Goal: Task Accomplishment & Management: Use online tool/utility

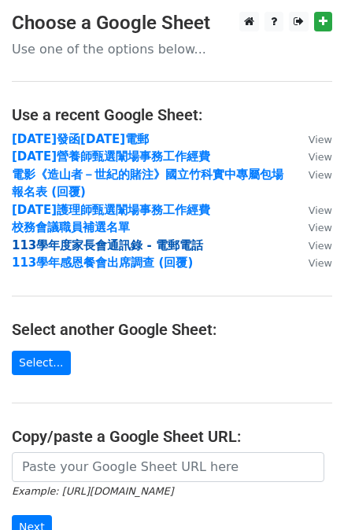
click at [133, 243] on strong "113學年度家長會通訊錄 - 電郵電話" at bounding box center [107, 245] width 191 height 14
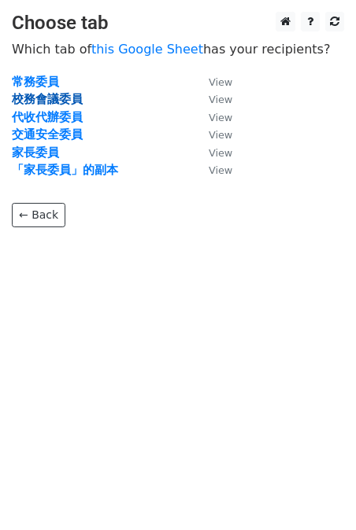
click at [54, 98] on strong "校務會議委員" at bounding box center [47, 99] width 71 height 14
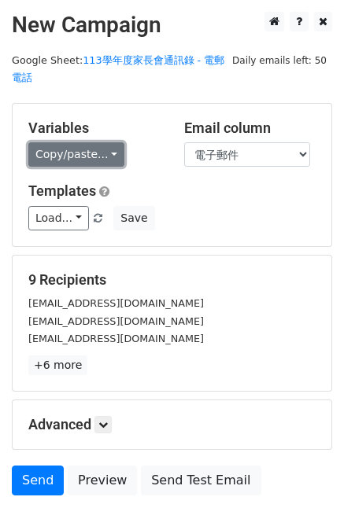
click at [63, 153] on link "Copy/paste..." at bounding box center [76, 154] width 96 height 24
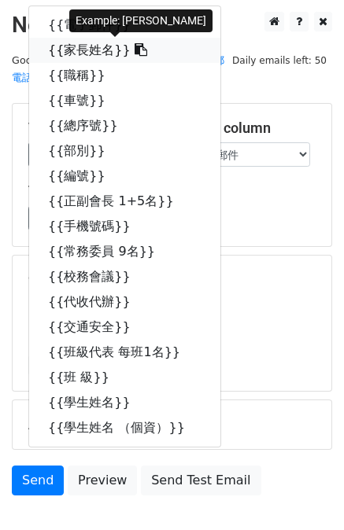
click at [76, 54] on link "{{家長姓名}}" at bounding box center [124, 50] width 191 height 25
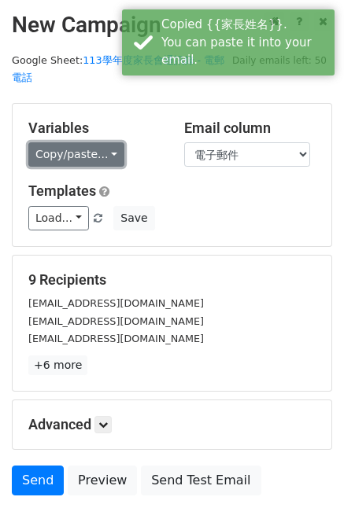
click at [64, 156] on link "Copy/paste..." at bounding box center [76, 154] width 96 height 24
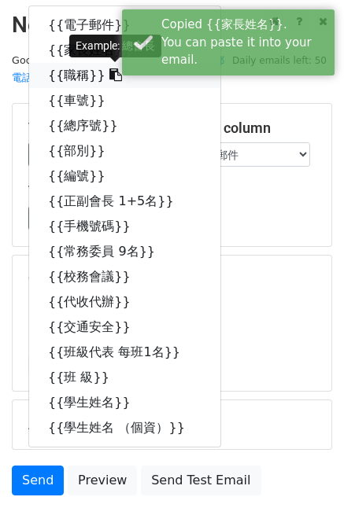
click at [58, 77] on link "{{職稱}}" at bounding box center [124, 75] width 191 height 25
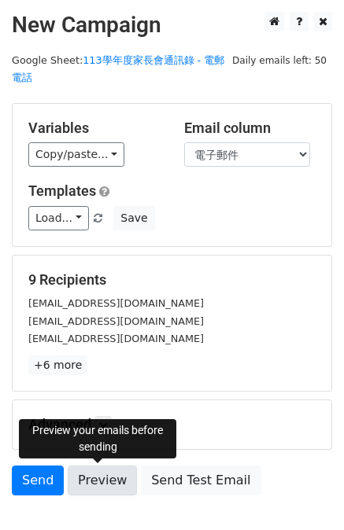
click at [91, 476] on link "Preview" at bounding box center [102, 481] width 69 height 30
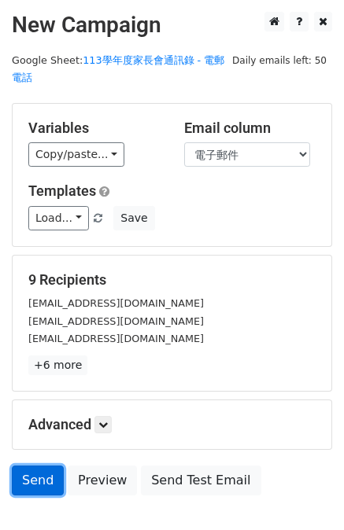
click at [43, 480] on link "Send" at bounding box center [38, 481] width 52 height 30
